Goal: Information Seeking & Learning: Learn about a topic

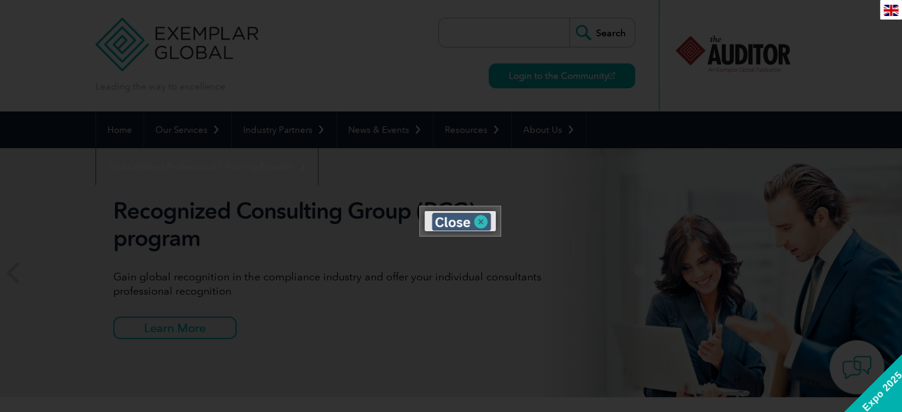
click at [479, 223] on img at bounding box center [461, 222] width 59 height 18
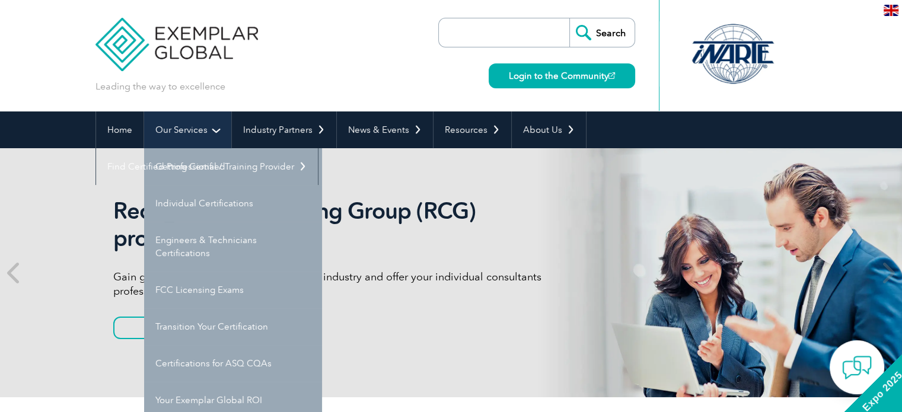
click at [196, 132] on link "Our Services" at bounding box center [187, 129] width 87 height 37
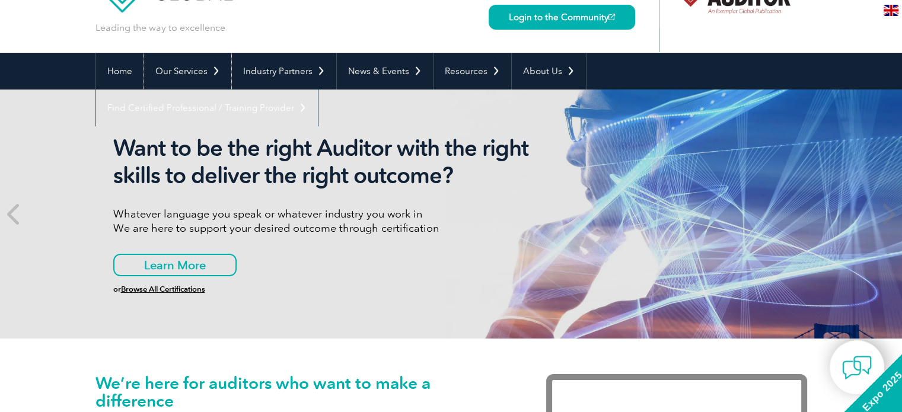
scroll to position [59, 0]
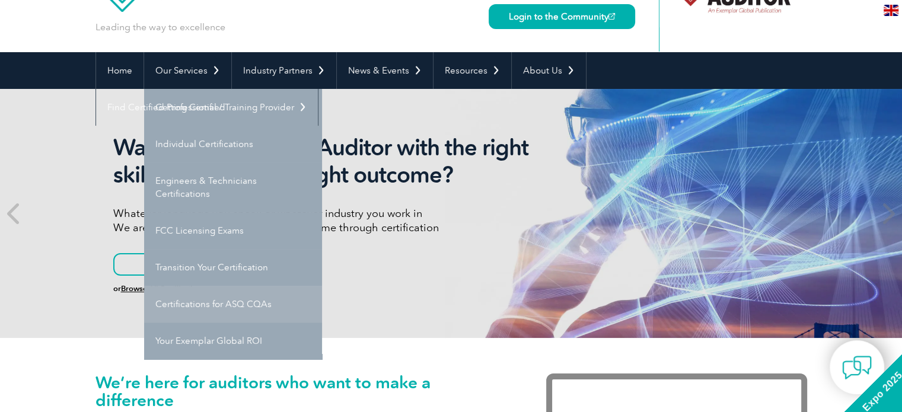
click at [222, 305] on link "Certifications for ASQ CQAs" at bounding box center [233, 304] width 178 height 37
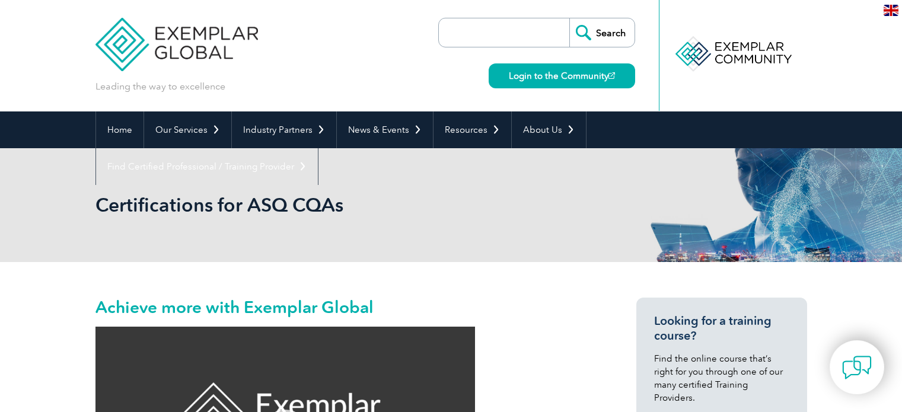
click at [413, 209] on h2 "Certifications for ASQ CQAs" at bounding box center [344, 205] width 498 height 19
click at [121, 69] on img at bounding box center [176, 35] width 163 height 71
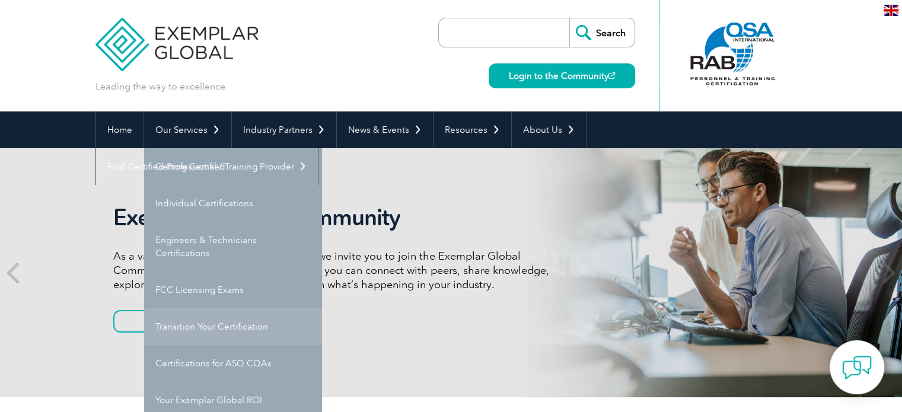
click at [223, 332] on link "Transition Your Certification" at bounding box center [233, 326] width 178 height 37
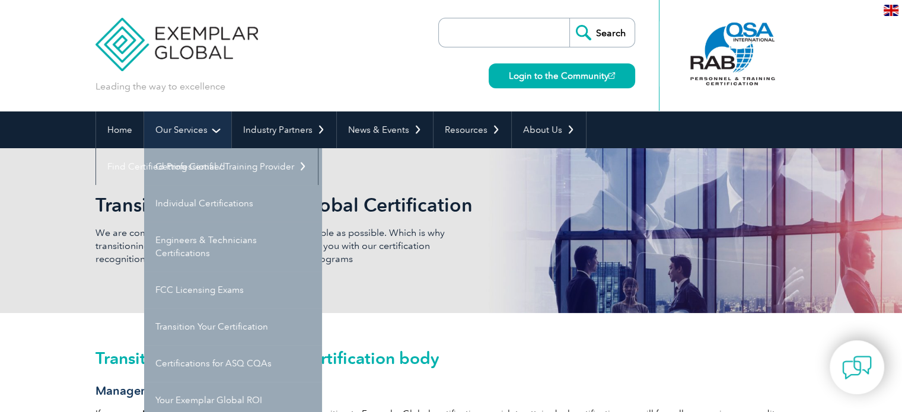
click at [189, 130] on link "Our Services" at bounding box center [187, 129] width 87 height 37
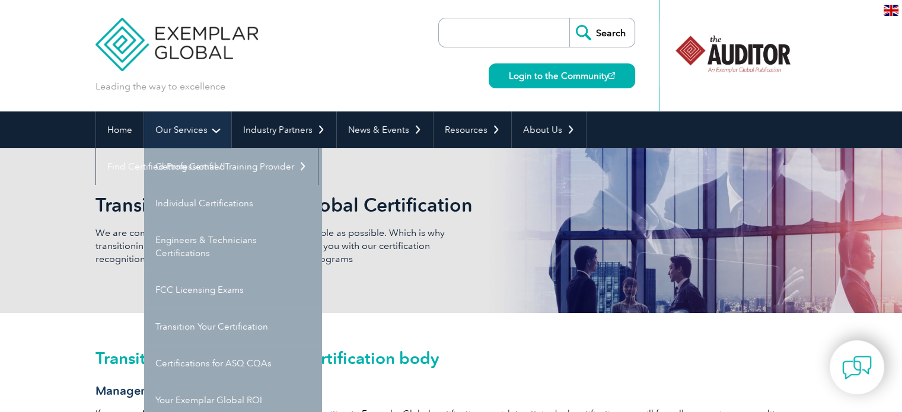
click at [211, 126] on link "Our Services" at bounding box center [187, 129] width 87 height 37
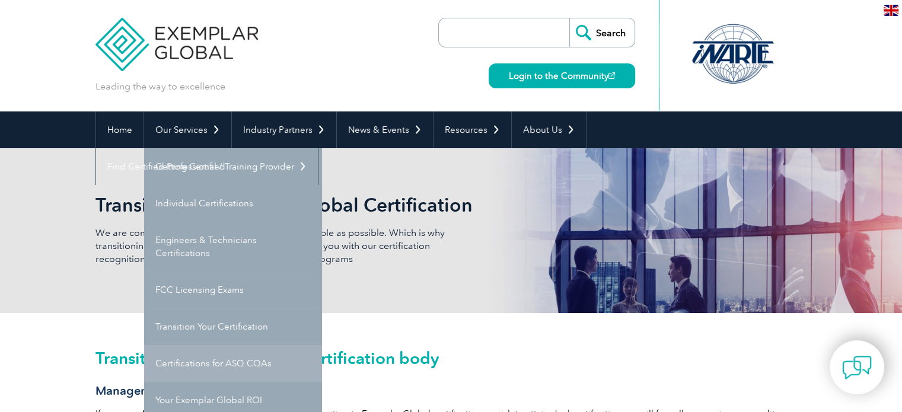
click at [251, 372] on link "Certifications for ASQ CQAs" at bounding box center [233, 363] width 178 height 37
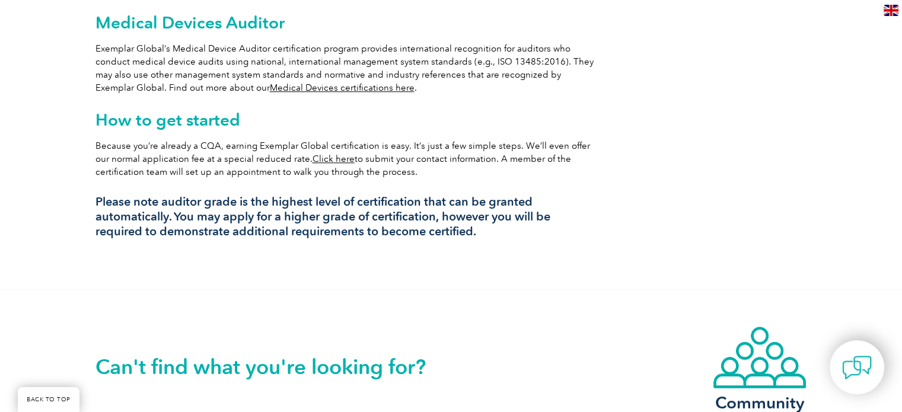
scroll to position [1067, 0]
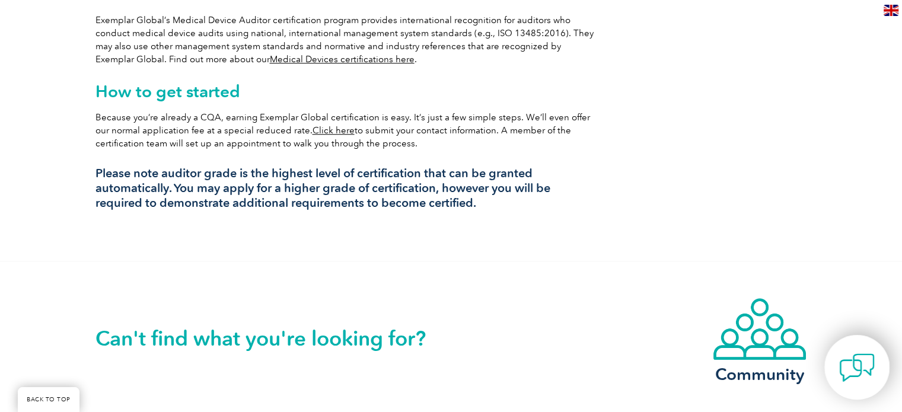
click at [855, 368] on img at bounding box center [857, 368] width 36 height 36
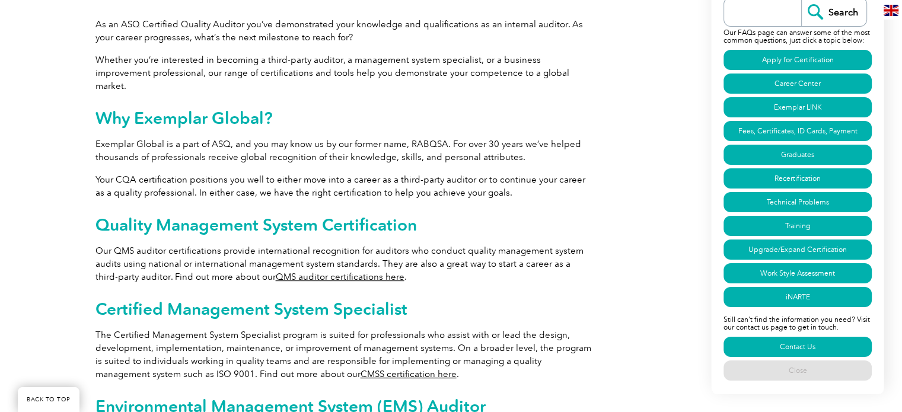
scroll to position [534, 0]
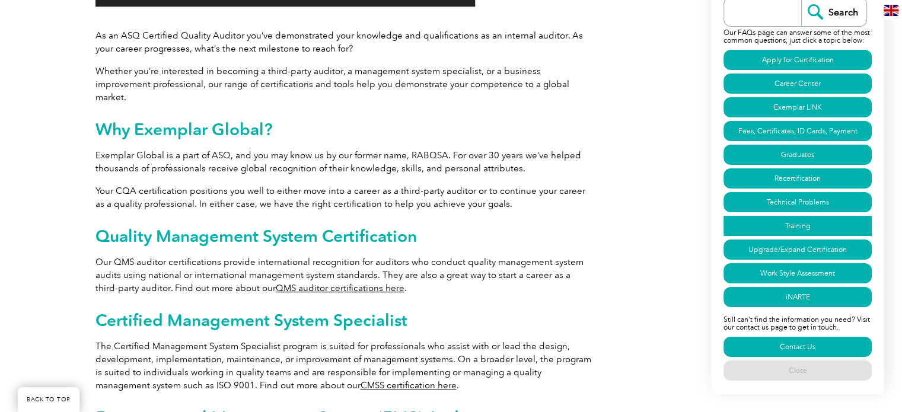
click at [790, 219] on link "Training" at bounding box center [797, 226] width 148 height 20
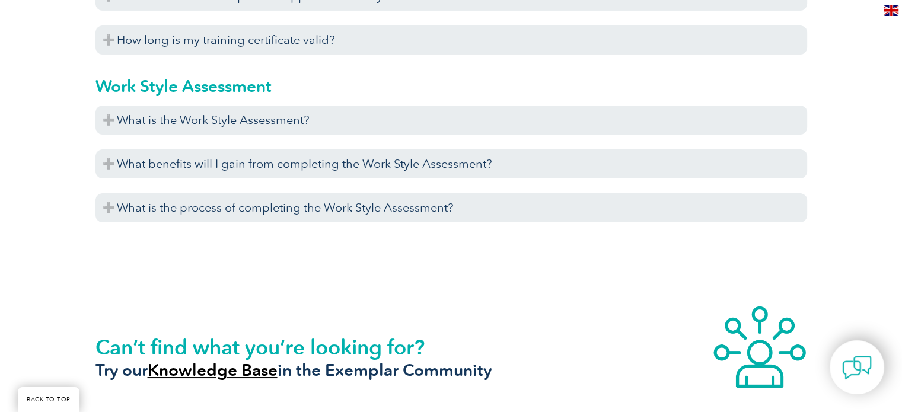
scroll to position [4464, 0]
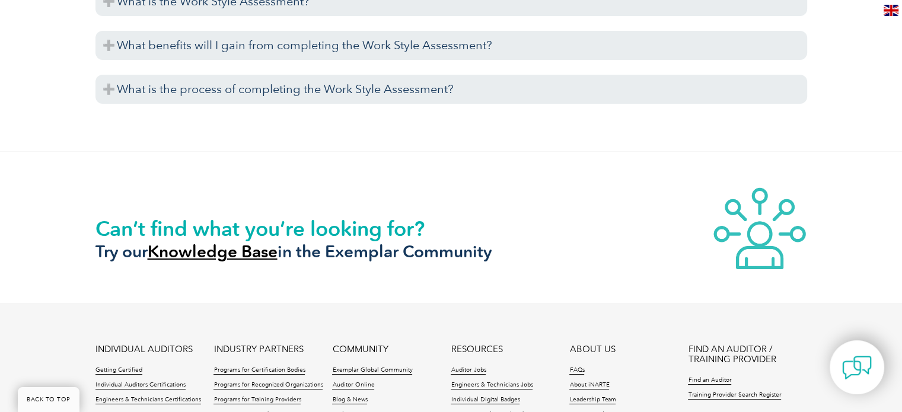
click at [763, 246] on img at bounding box center [759, 228] width 95 height 82
